Goal: Information Seeking & Learning: Find specific fact

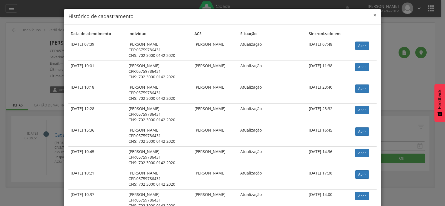
click at [373, 15] on span "×" at bounding box center [374, 15] width 3 height 8
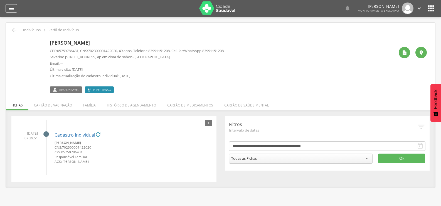
click at [13, 8] on icon "" at bounding box center [11, 8] width 7 height 7
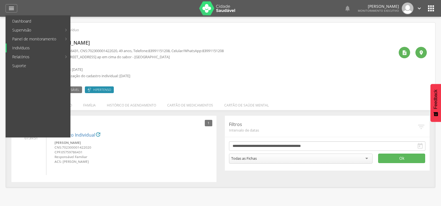
click at [18, 46] on link "Indivíduos" at bounding box center [38, 47] width 63 height 9
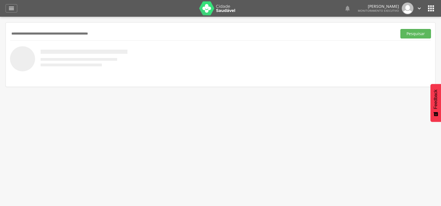
paste input "**********"
click at [400, 29] on button "Pesquisar" at bounding box center [415, 33] width 31 height 9
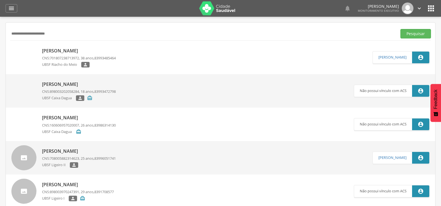
click at [59, 53] on p "[PERSON_NAME]" at bounding box center [79, 51] width 74 height 6
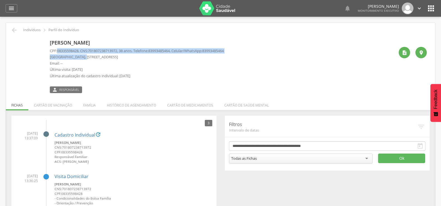
drag, startPoint x: 57, startPoint y: 51, endPoint x: 82, endPoint y: 53, distance: 25.2
click at [82, 53] on div "CPF: 08335598428 , CNS: [PHONE_NUMBER] , 38 anos, Telefone: [PHONE_NUMBER] , Ce…" at bounding box center [137, 64] width 174 height 33
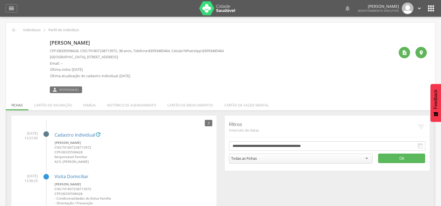
click at [167, 27] on div " Indivíduos  Perfil do Indivíduo" at bounding box center [220, 30] width 421 height 7
drag, startPoint x: 58, startPoint y: 51, endPoint x: 80, endPoint y: 52, distance: 22.6
click at [80, 52] on p "CPF: 08335598428 , CNS: [PHONE_NUMBER] , 38 anos, Telefone: [PHONE_NUMBER] , Ce…" at bounding box center [137, 50] width 174 height 5
copy span "08335598428"
click at [11, 29] on icon "" at bounding box center [14, 30] width 7 height 7
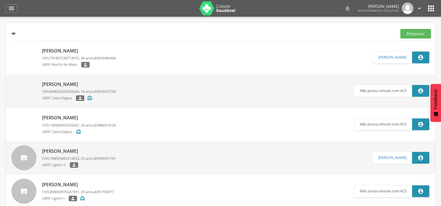
type input "*"
click at [400, 29] on button "Pesquisar" at bounding box center [415, 33] width 31 height 9
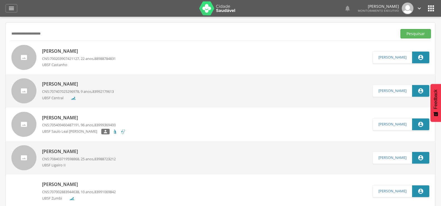
click at [50, 48] on p "[PERSON_NAME]" at bounding box center [79, 51] width 74 height 6
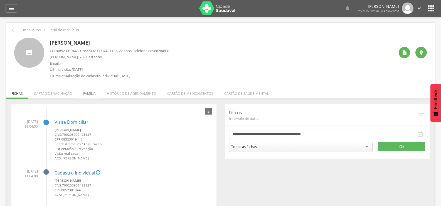
click at [90, 94] on li "Família" at bounding box center [90, 91] width 24 height 13
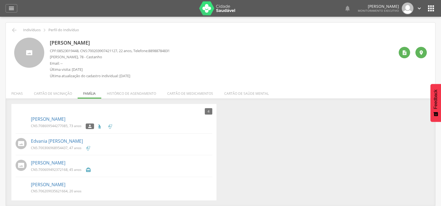
drag, startPoint x: 50, startPoint y: 44, endPoint x: 136, endPoint y: 45, distance: 85.7
click at [136, 45] on p "[PERSON_NAME]" at bounding box center [110, 42] width 120 height 7
copy p "[PERSON_NAME]"
click at [204, 197] on div "4 Nenhum outro membro da família cadastrado. [PERSON_NAME] CNS: 708609544277085…" at bounding box center [113, 152] width 205 height 96
click at [43, 183] on link "[PERSON_NAME]" at bounding box center [48, 184] width 35 height 6
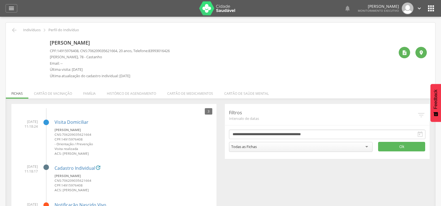
drag, startPoint x: 49, startPoint y: 41, endPoint x: 137, endPoint y: 41, distance: 88.2
click at [137, 41] on div "[PERSON_NAME] CPF: 14915976408 , CNS: [PHONE_NUMBER] , 20 anos, Telefone: 83993…" at bounding box center [220, 60] width 413 height 44
copy p "[PERSON_NAME]"
click at [13, 32] on icon "" at bounding box center [14, 30] width 7 height 7
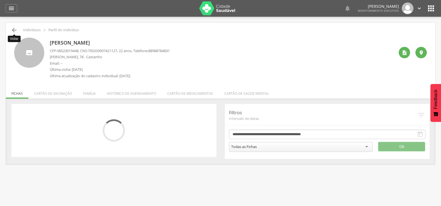
click at [13, 32] on icon "" at bounding box center [14, 30] width 7 height 7
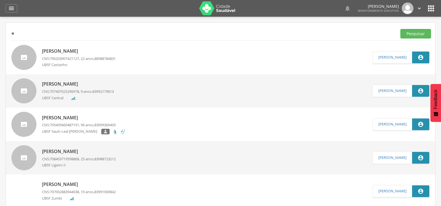
type input "*"
click at [26, 31] on input "text" at bounding box center [202, 33] width 385 height 9
type input "**********"
click at [400, 29] on button "Pesquisar" at bounding box center [415, 33] width 31 height 9
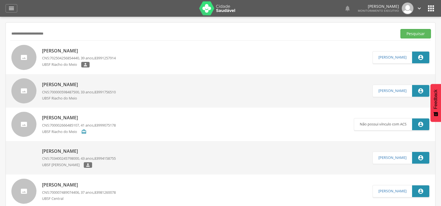
click at [52, 48] on p "[PERSON_NAME]" at bounding box center [79, 51] width 74 height 6
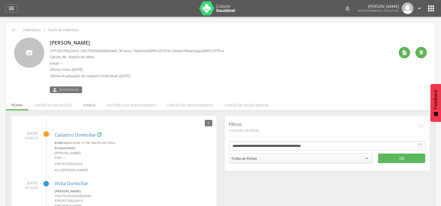
click at [87, 104] on li "Família" at bounding box center [90, 103] width 24 height 13
click at [16, 6] on div "" at bounding box center [12, 8] width 12 height 8
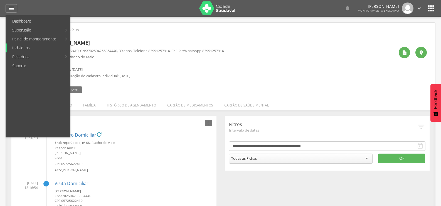
click at [18, 48] on link "Indivíduos" at bounding box center [38, 47] width 63 height 9
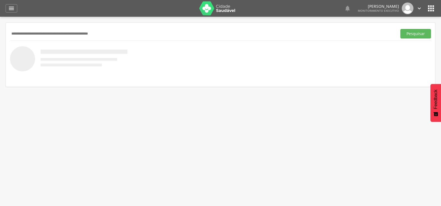
click at [41, 38] on div "Pesquisar" at bounding box center [220, 34] width 421 height 14
click at [26, 33] on input "text" at bounding box center [202, 33] width 385 height 9
click at [400, 29] on button "Pesquisar" at bounding box center [415, 33] width 31 height 9
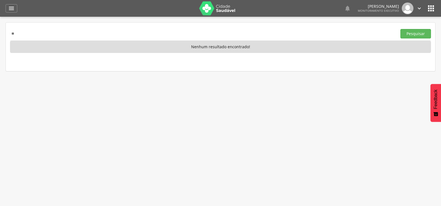
type input "*"
type input "**********"
click at [400, 29] on button "Pesquisar" at bounding box center [415, 33] width 31 height 9
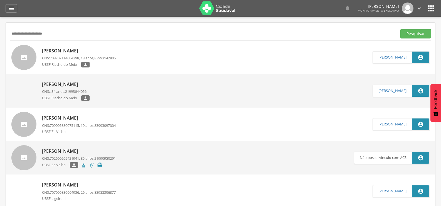
click at [60, 82] on p "Daniel da Silva Santos" at bounding box center [66, 84] width 48 height 6
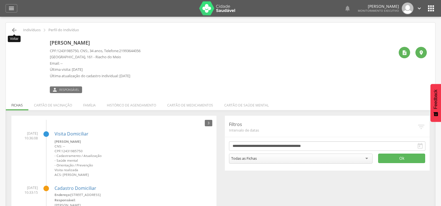
click at [14, 30] on icon "" at bounding box center [14, 30] width 7 height 7
